Goal: Task Accomplishment & Management: Use online tool/utility

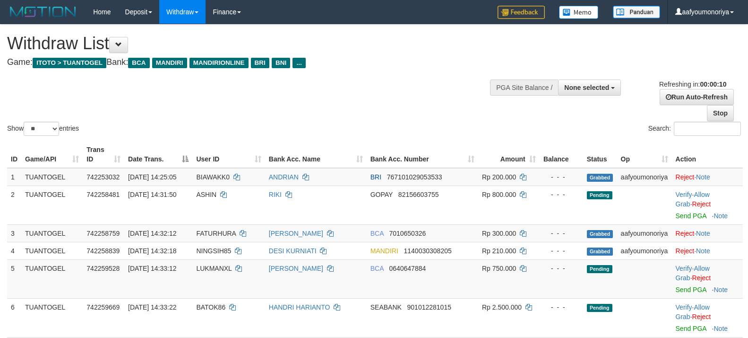
select select
select select "**"
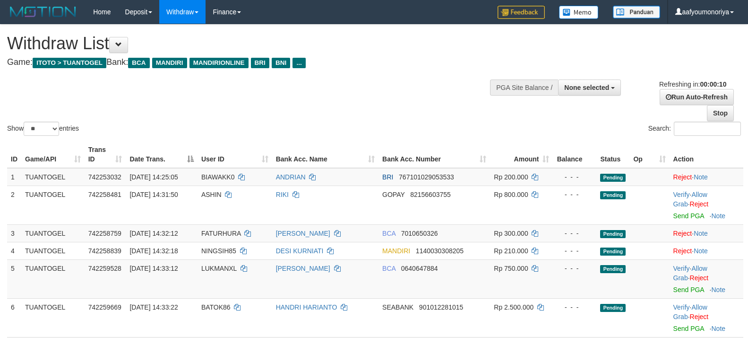
select select
select select "**"
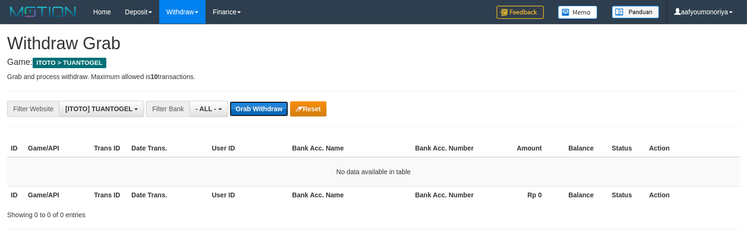
click at [252, 113] on button "Grab Withdraw" at bounding box center [259, 108] width 58 height 15
click at [251, 112] on button "Grab Withdraw" at bounding box center [259, 108] width 58 height 15
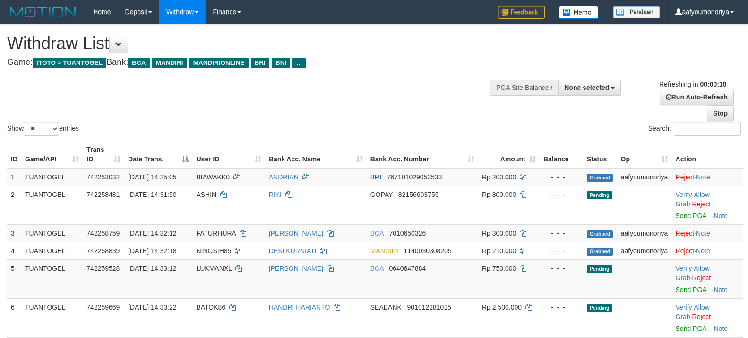
select select
select select "**"
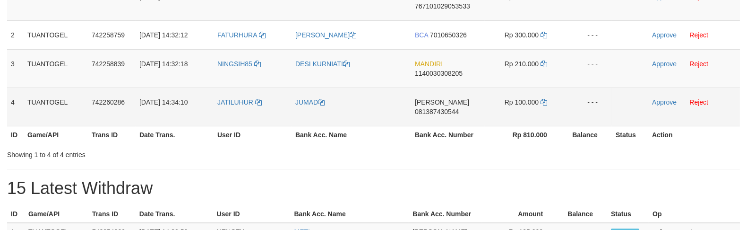
scroll to position [157, 0]
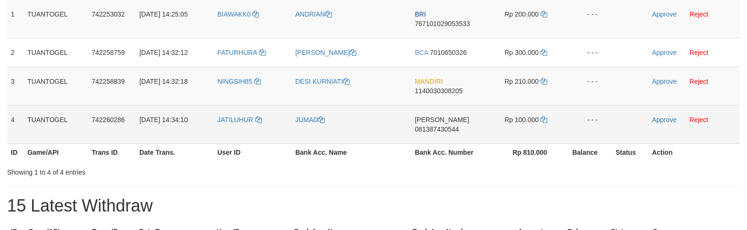
click at [226, 127] on td "JATILUHUR" at bounding box center [253, 124] width 78 height 38
copy link "JATILUHUR"
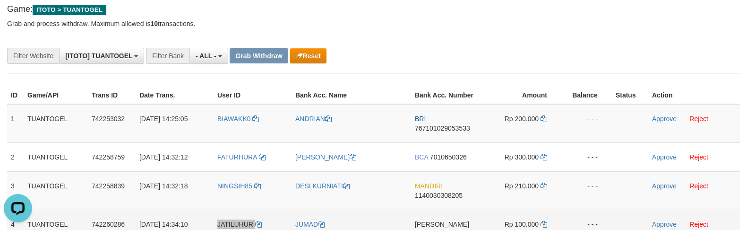
scroll to position [52, 0]
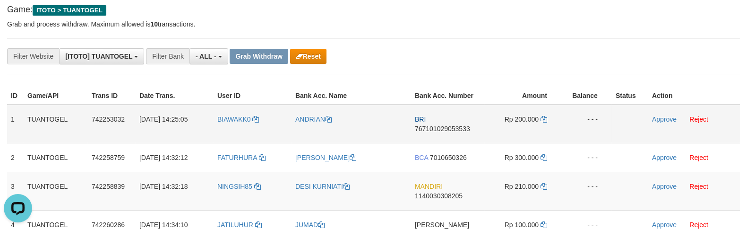
click at [426, 133] on td "BRI 767101029053533" at bounding box center [448, 123] width 74 height 39
copy span "767101029053533"
click at [544, 119] on icon at bounding box center [544, 119] width 7 height 7
click at [314, 60] on button "Reset" at bounding box center [308, 56] width 36 height 15
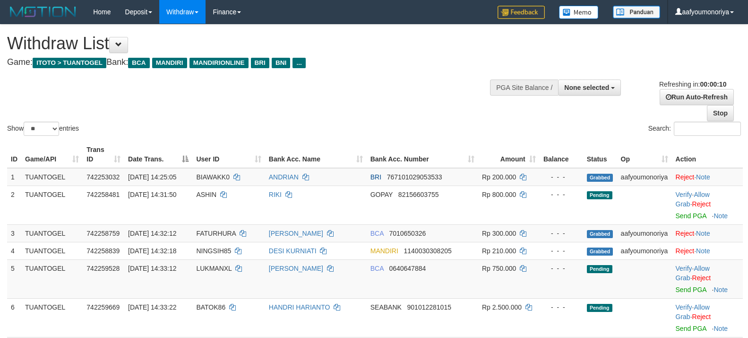
select select
select select "**"
select select
select select "**"
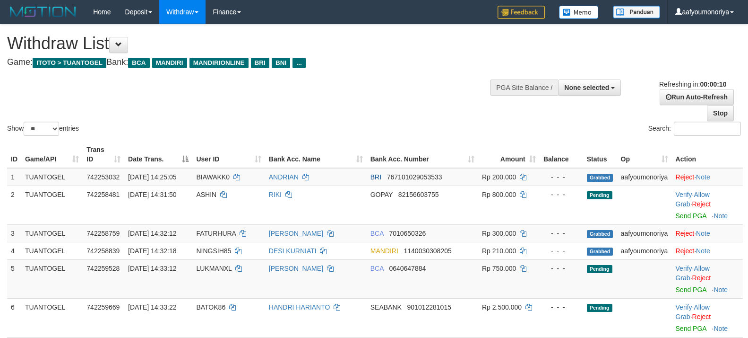
scroll to position [169, 0]
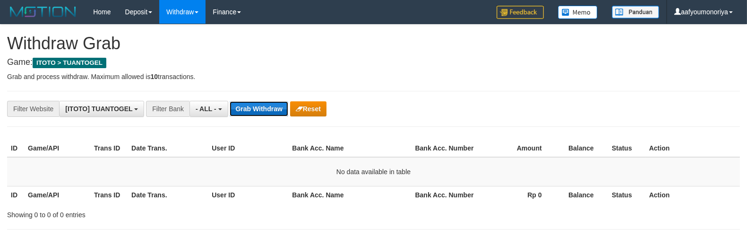
click at [264, 106] on button "Grab Withdraw" at bounding box center [259, 108] width 58 height 15
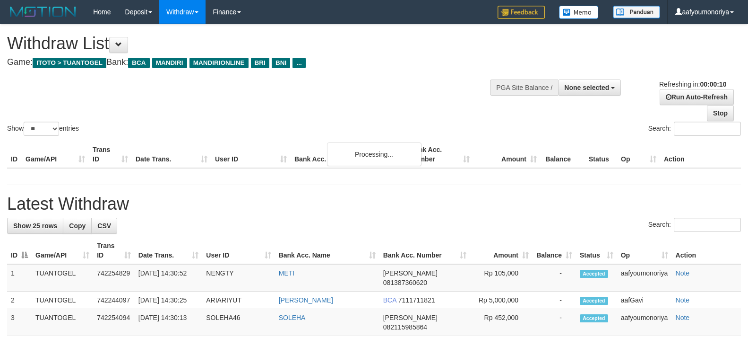
select select
select select "**"
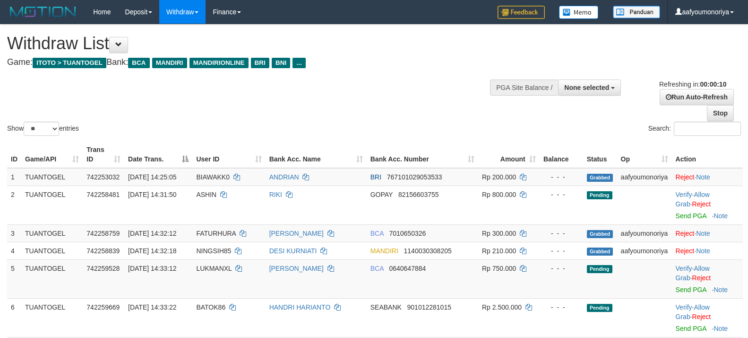
select select
select select "**"
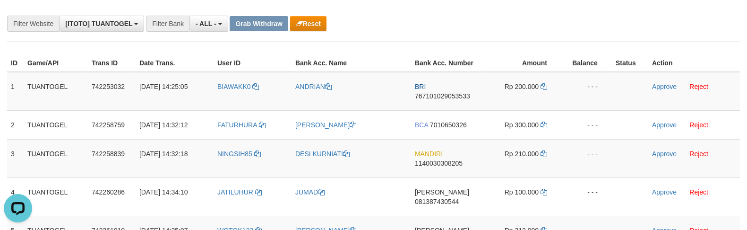
scroll to position [52, 0]
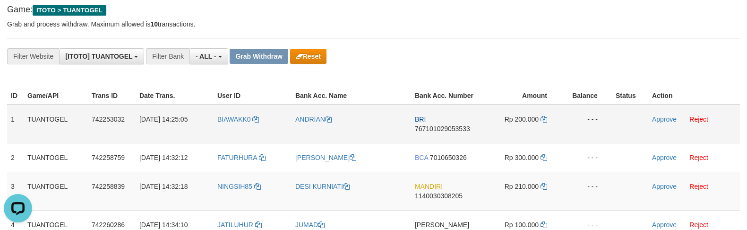
click at [445, 133] on td "BRI 767101029053533" at bounding box center [448, 123] width 74 height 39
copy span "767101029053533"
click at [546, 120] on icon at bounding box center [544, 119] width 7 height 7
click at [653, 116] on link "Approve" at bounding box center [664, 119] width 25 height 8
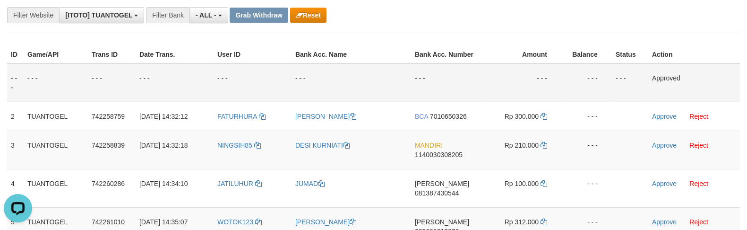
scroll to position [210, 0]
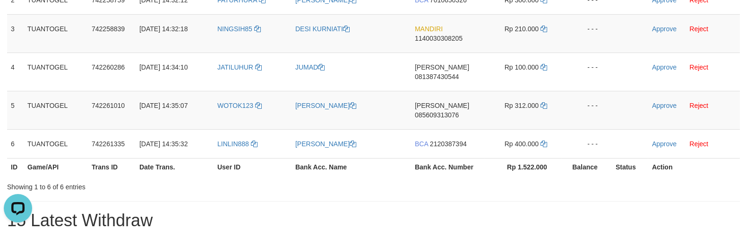
click at [228, 102] on td "WOTOK123" at bounding box center [253, 110] width 78 height 38
copy link "WOTOK123"
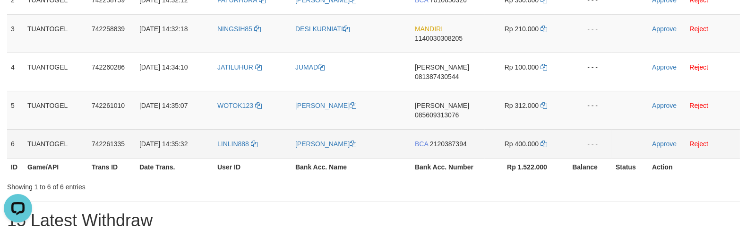
click at [232, 130] on td "LINLIN888" at bounding box center [253, 143] width 78 height 29
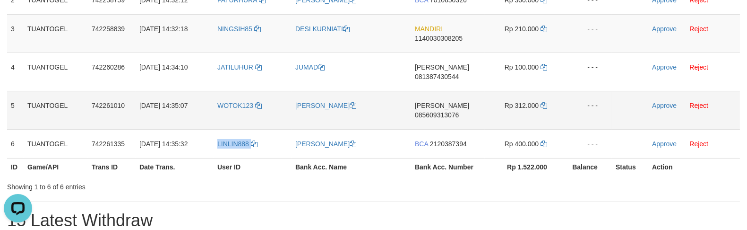
copy link "LINLIN888"
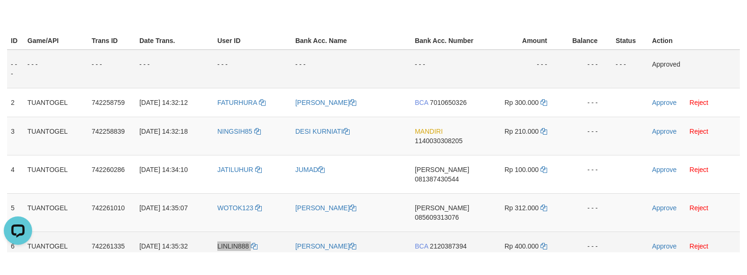
scroll to position [105, 0]
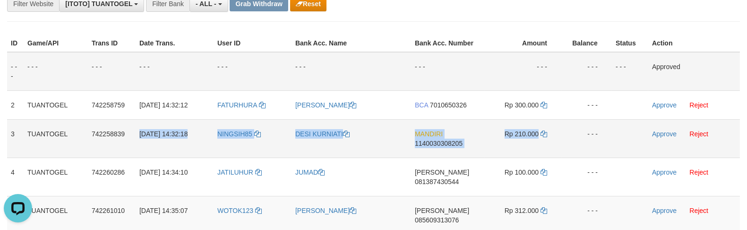
drag, startPoint x: 140, startPoint y: 134, endPoint x: 537, endPoint y: 139, distance: 397.6
click at [537, 139] on tr "3 TUANTOGEL 742258839 30/09/2025 14:32:18 NINGSIH85 DESI KURNIATI MANDIRI 11400…" at bounding box center [373, 138] width 733 height 38
copy tr "30/09/2025 14:32:18 NINGSIH85 DESI KURNIATI MANDIRI 1140030308205 Rp 210.000"
click at [445, 150] on td "MANDIRI 1140030308205" at bounding box center [448, 138] width 74 height 38
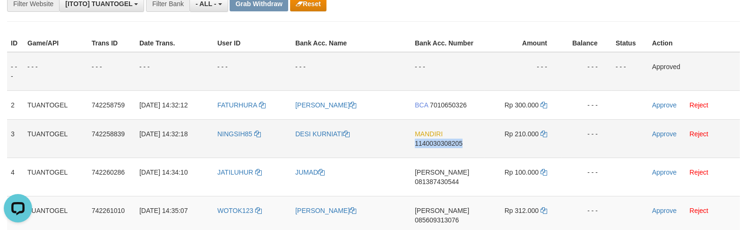
click at [445, 150] on td "MANDIRI 1140030308205" at bounding box center [448, 138] width 74 height 38
click at [546, 134] on icon at bounding box center [544, 133] width 7 height 7
click at [234, 136] on td "NINGSIH85" at bounding box center [253, 138] width 78 height 38
copy link "NINGSIH85"
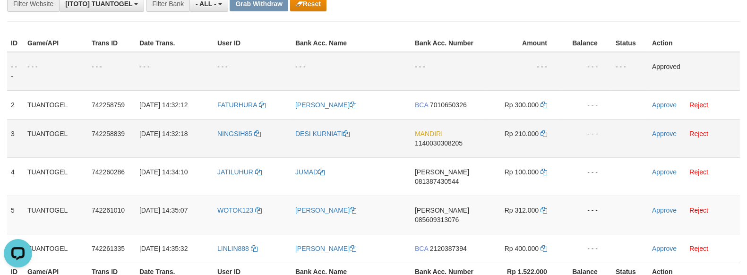
click at [435, 147] on td "MANDIRI 1140030308205" at bounding box center [448, 138] width 74 height 38
copy span "1140030308205"
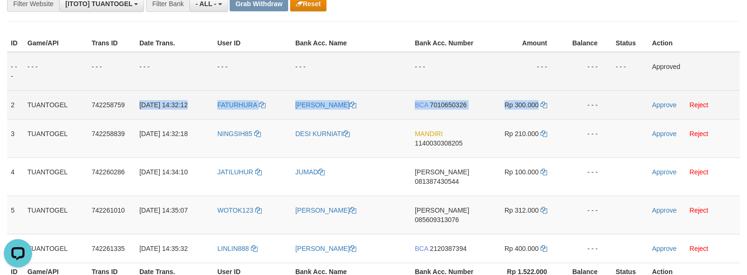
drag, startPoint x: 139, startPoint y: 106, endPoint x: 539, endPoint y: 110, distance: 400.9
click at [539, 110] on tr "2 TUANTOGEL 742258759 30/09/2025 14:32:12 FATURHURA FATKUR ROHMAN BCA 701065032…" at bounding box center [373, 104] width 733 height 29
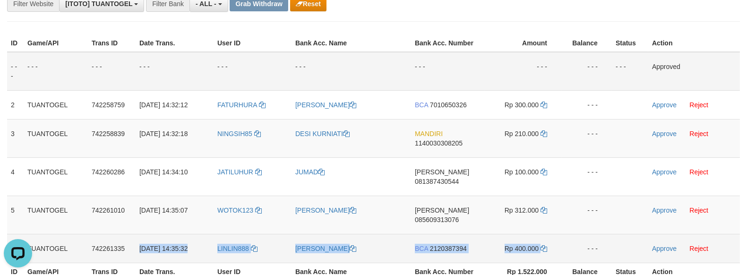
drag, startPoint x: 138, startPoint y: 230, endPoint x: 549, endPoint y: 229, distance: 411.3
click at [549, 229] on tr "6 TUANTOGEL 742261335 30/09/2025 14:35:32 LINLIN888 LINDA WATI BCA 2120387394 R…" at bounding box center [373, 248] width 733 height 29
copy tr "30/09/2025 14:35:32 LINLIN888 LINDA WATI BCA 2120387394 Rp 400.000"
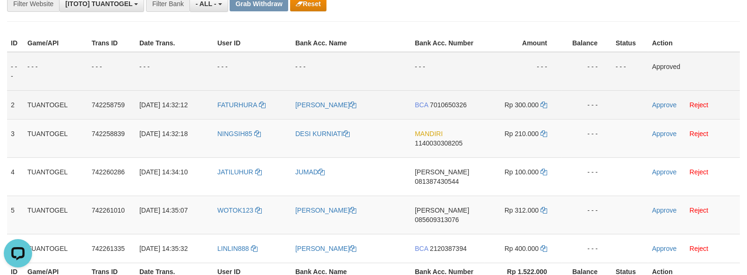
click at [453, 112] on td "BCA 7010650326" at bounding box center [448, 104] width 74 height 29
copy span "7010650326"
click at [545, 102] on icon at bounding box center [544, 105] width 7 height 7
drag, startPoint x: 668, startPoint y: 101, endPoint x: 416, endPoint y: 112, distance: 252.2
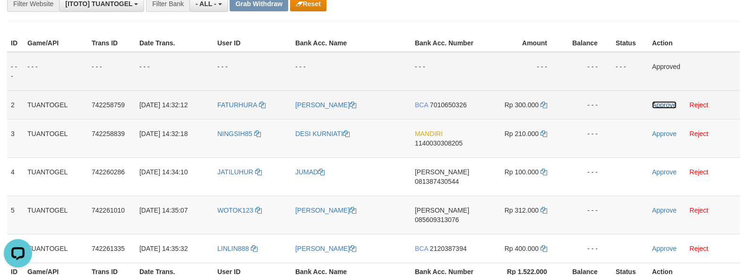
click at [668, 101] on link "Approve" at bounding box center [664, 105] width 25 height 8
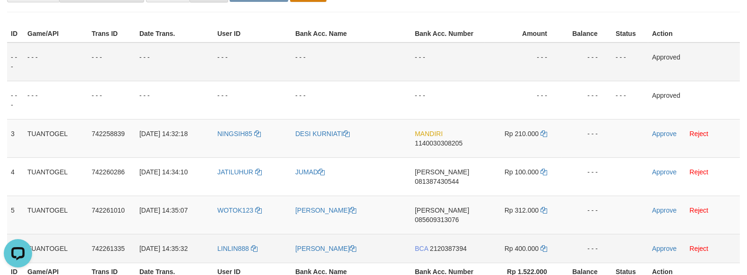
scroll to position [167, 0]
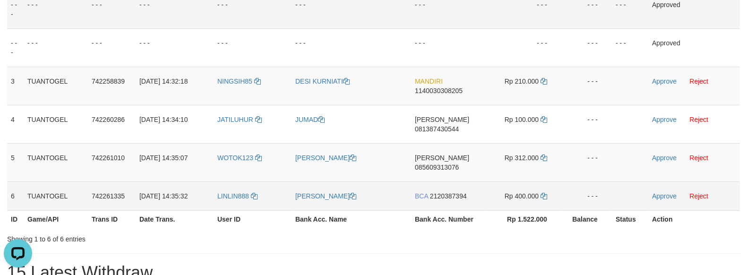
click at [440, 185] on td "BCA 2120387394" at bounding box center [448, 196] width 74 height 29
copy span "2120387394"
click at [437, 182] on td "BCA 2120387394" at bounding box center [448, 196] width 74 height 29
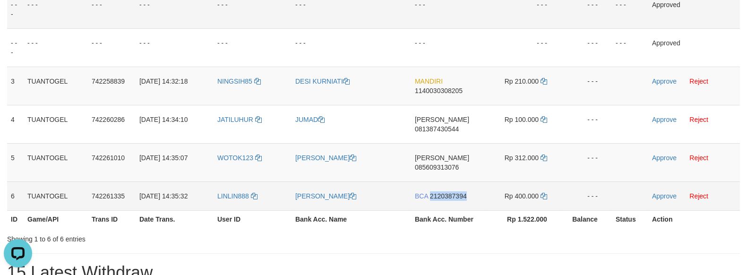
copy span "2120387394"
click at [451, 184] on td "BCA 2120387394" at bounding box center [448, 196] width 74 height 29
click at [546, 193] on icon at bounding box center [544, 196] width 7 height 7
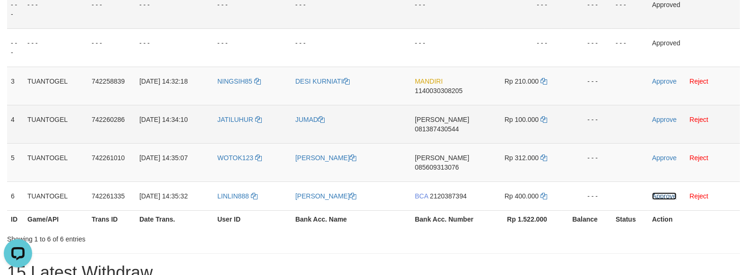
drag, startPoint x: 657, startPoint y: 176, endPoint x: 423, endPoint y: 110, distance: 243.2
click at [657, 192] on link "Approve" at bounding box center [664, 196] width 25 height 8
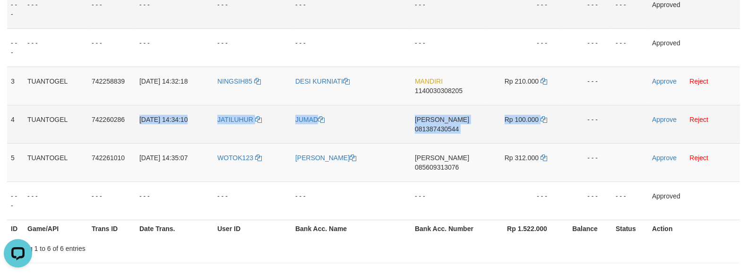
drag, startPoint x: 138, startPoint y: 118, endPoint x: 546, endPoint y: 123, distance: 408.4
click at [546, 123] on tr "4 TUANTOGEL 742260286 30/09/2025 14:34:10 JATILUHUR JUMAD DANA 081387430544 Rp …" at bounding box center [373, 124] width 733 height 38
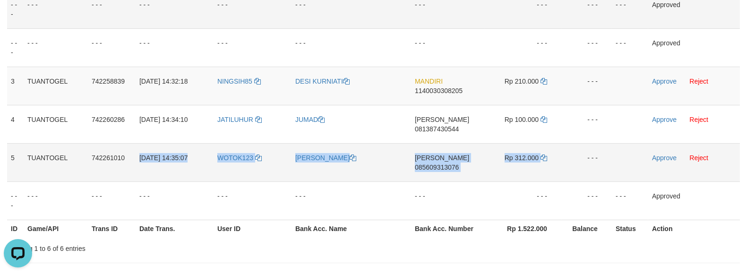
drag, startPoint x: 139, startPoint y: 144, endPoint x: 541, endPoint y: 152, distance: 401.9
click at [541, 152] on tr "5 TUANTOGEL 742261010 30/09/2025 14:35:07 WOTOK123 IQBAL GUSTI FRANDI DANA 0856…" at bounding box center [373, 162] width 733 height 38
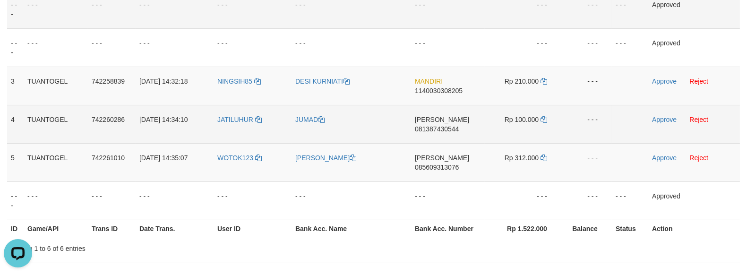
click at [455, 128] on td "DANA 081387430544" at bounding box center [448, 124] width 74 height 38
click at [542, 116] on icon at bounding box center [544, 119] width 7 height 7
click at [660, 117] on link "Approve" at bounding box center [664, 120] width 25 height 8
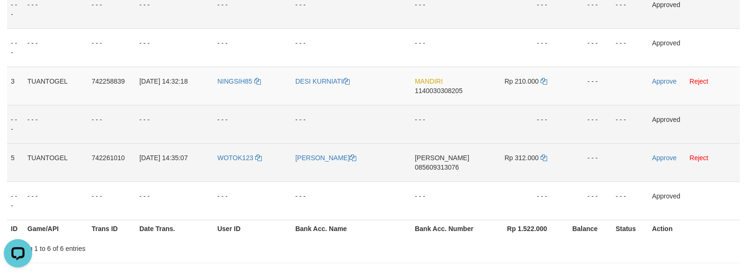
click at [470, 165] on td "DANA 085609313076" at bounding box center [448, 162] width 74 height 38
click at [542, 159] on icon at bounding box center [544, 158] width 7 height 7
drag, startPoint x: 660, startPoint y: 154, endPoint x: 424, endPoint y: 111, distance: 239.3
click at [660, 154] on link "Approve" at bounding box center [664, 158] width 25 height 8
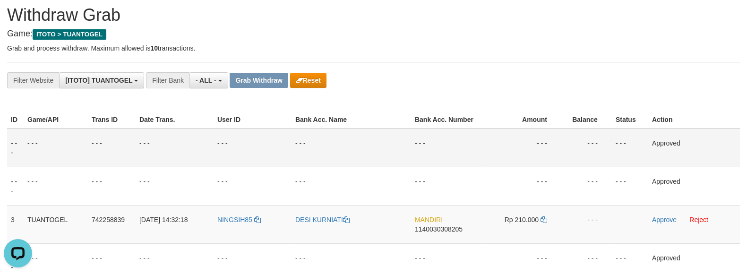
scroll to position [9, 0]
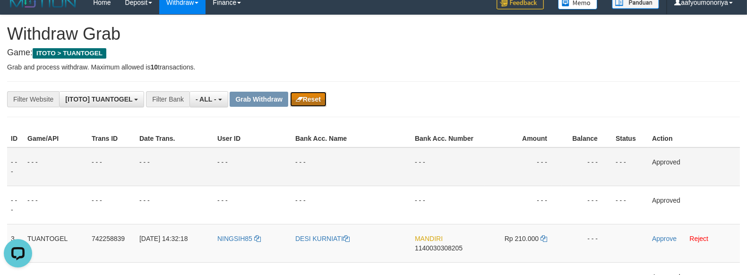
click at [313, 104] on button "Reset" at bounding box center [308, 99] width 36 height 15
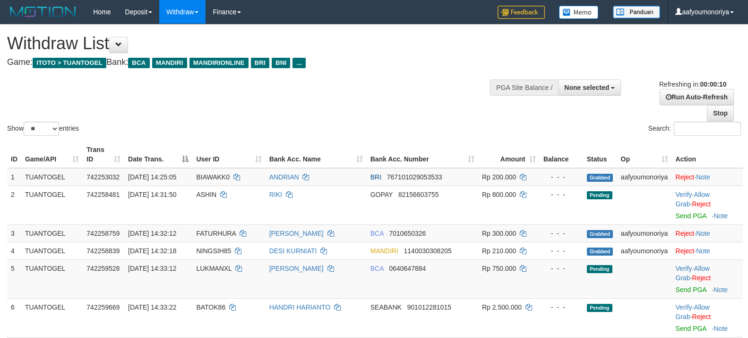
select select
select select "**"
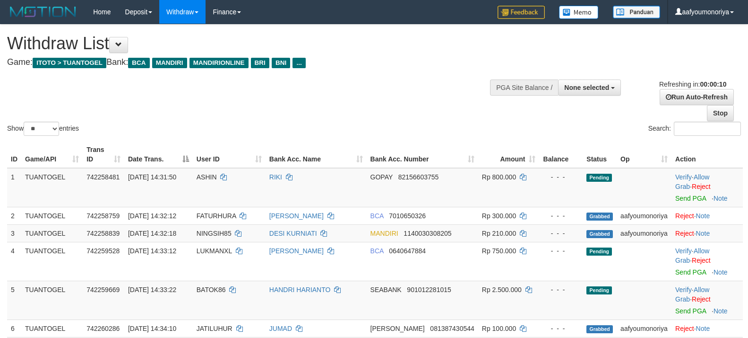
select select
select select "**"
select select
select select "**"
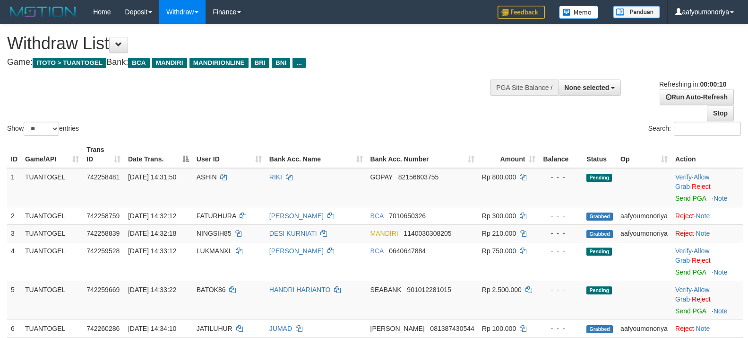
scroll to position [169, 0]
